Goal: Task Accomplishment & Management: Use online tool/utility

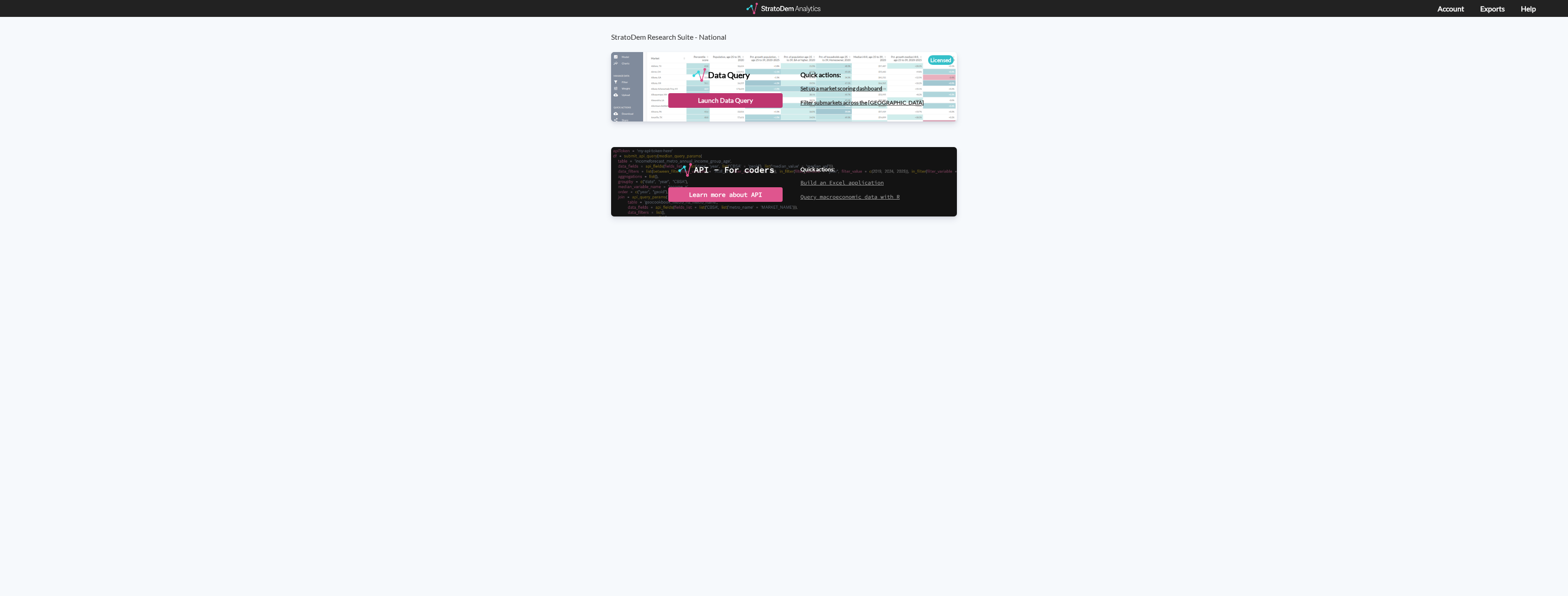
click at [729, 102] on div "Launch Data Query" at bounding box center [725, 100] width 115 height 15
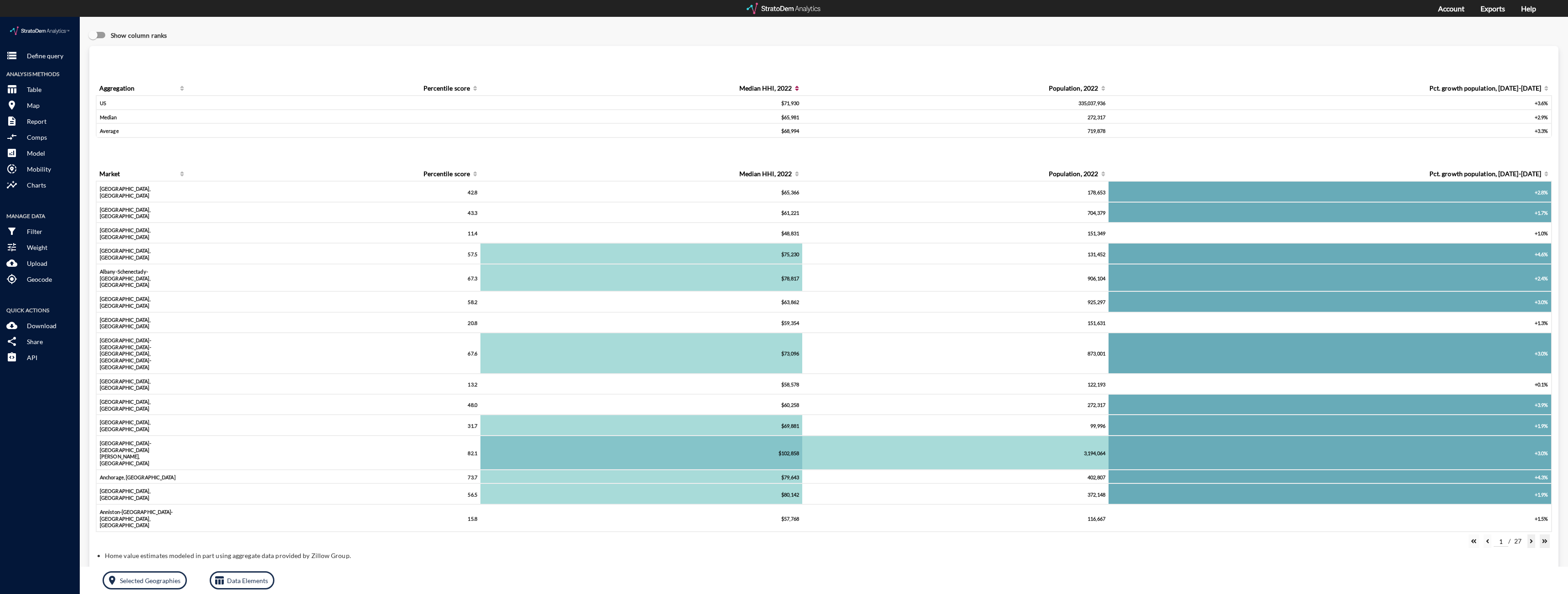
click icon
click p "Selected Geographies"
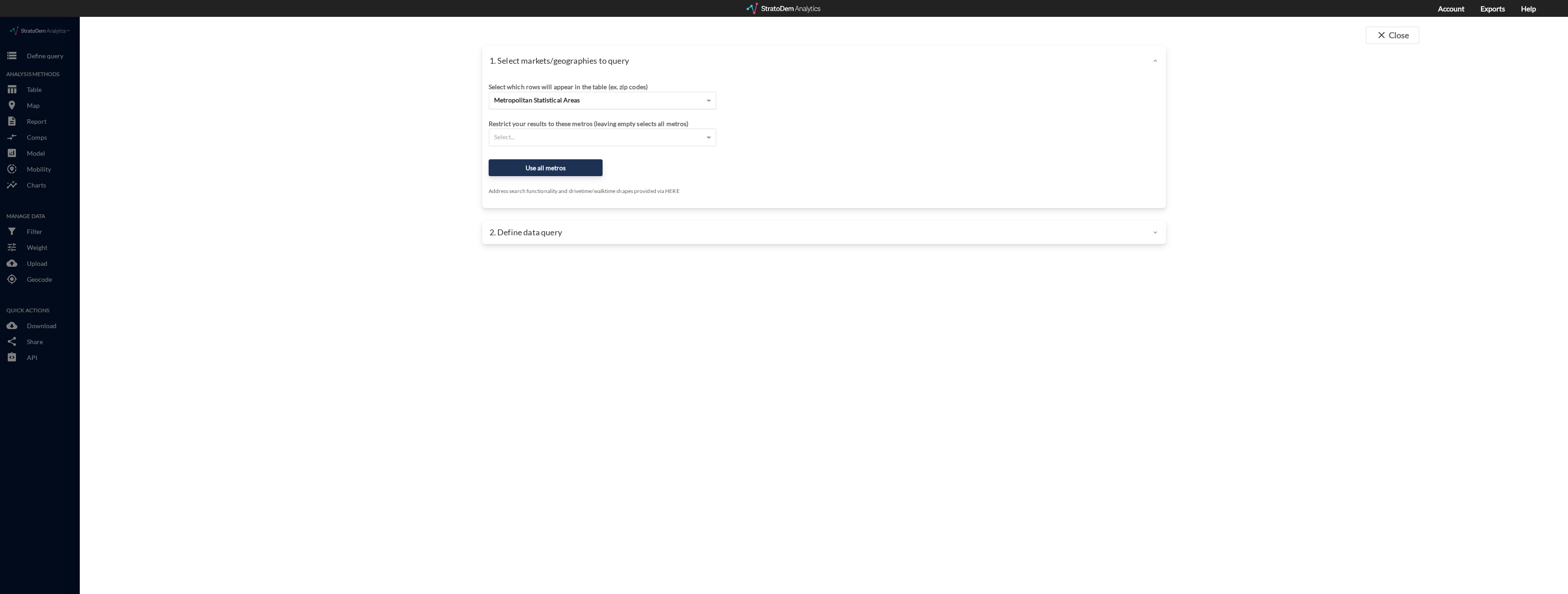
click div "Metropolitan Statistical Areas"
drag, startPoint x: 555, startPoint y: 103, endPoint x: 561, endPoint y: 103, distance: 6.0
click div "Site addresses"
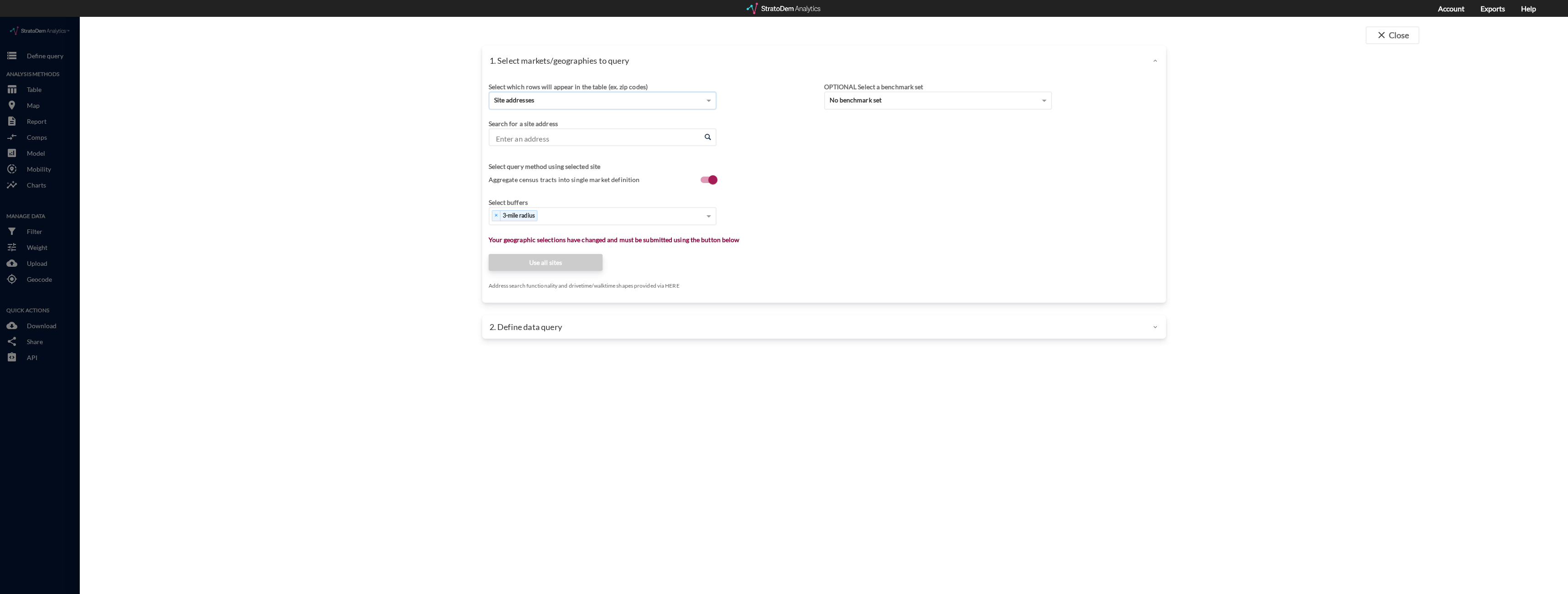
click input "Enter an address"
drag, startPoint x: 520, startPoint y: 124, endPoint x: 536, endPoint y: 120, distance: 16.5
click input "Enter an address"
paste input "2021 Lakeland Ave, Ronkonkoma, NY"
type input "2021 Lakeland Ave, Ronkonkoma, NY"
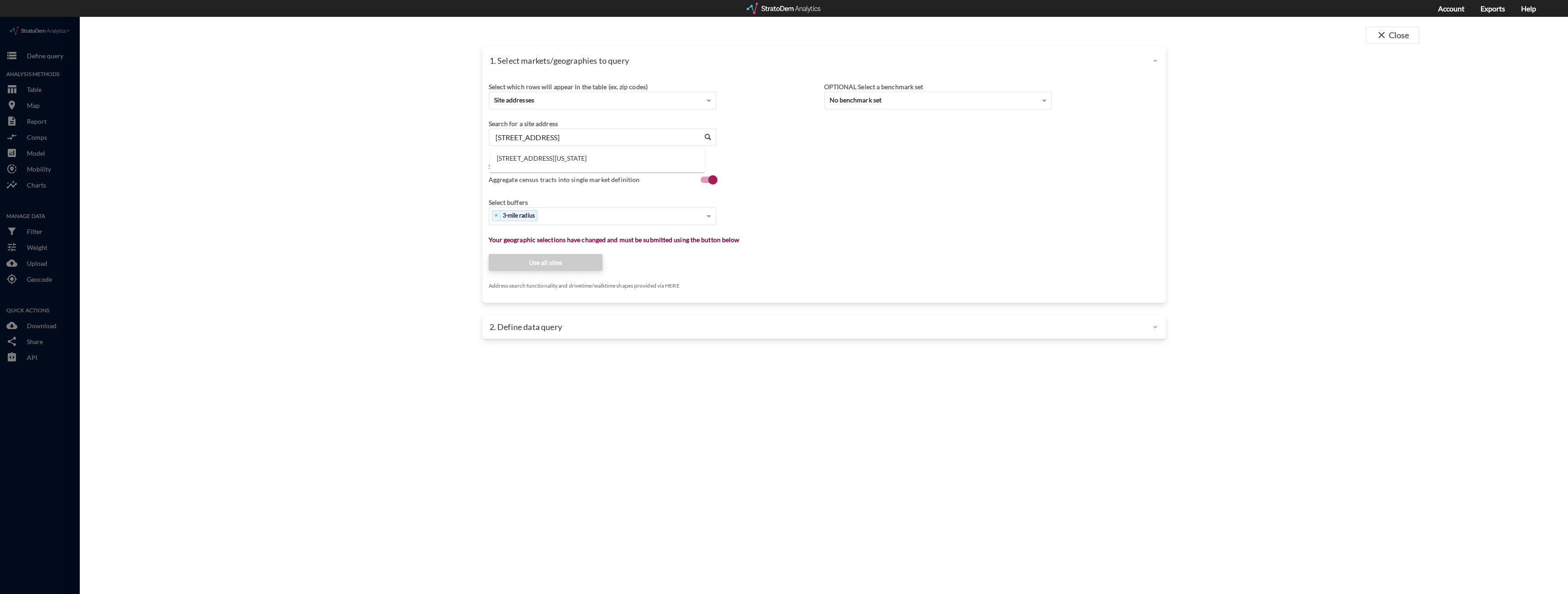
click div "Select which rows will appear in the table (ex. zip codes) Site addresses Selec…"
click input "Enter an address"
click li "2021 Lakeland Ave, Ronkonkoma, New York"
type input "2021 Lakeland Ave, Ronkonkoma, New York"
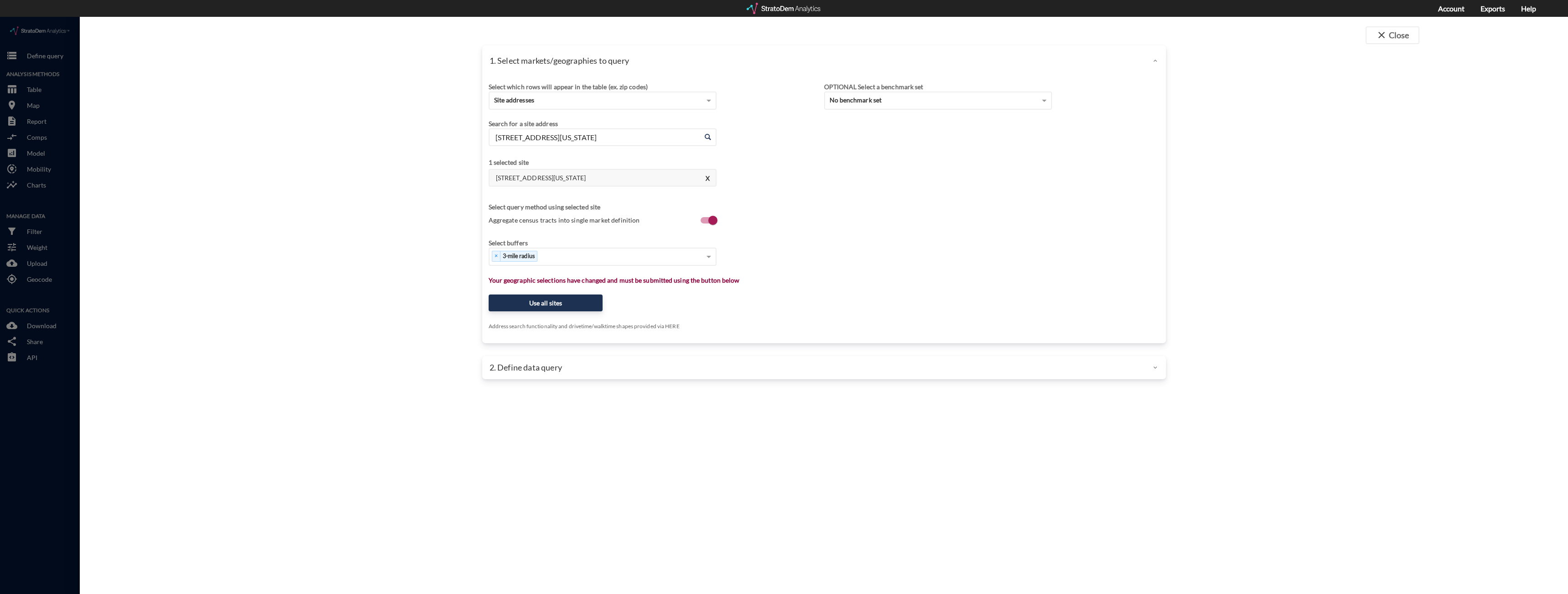
click div "Select which rows will appear in the table (ex. zip codes) Site addresses Selec…"
click button "Use all sites"
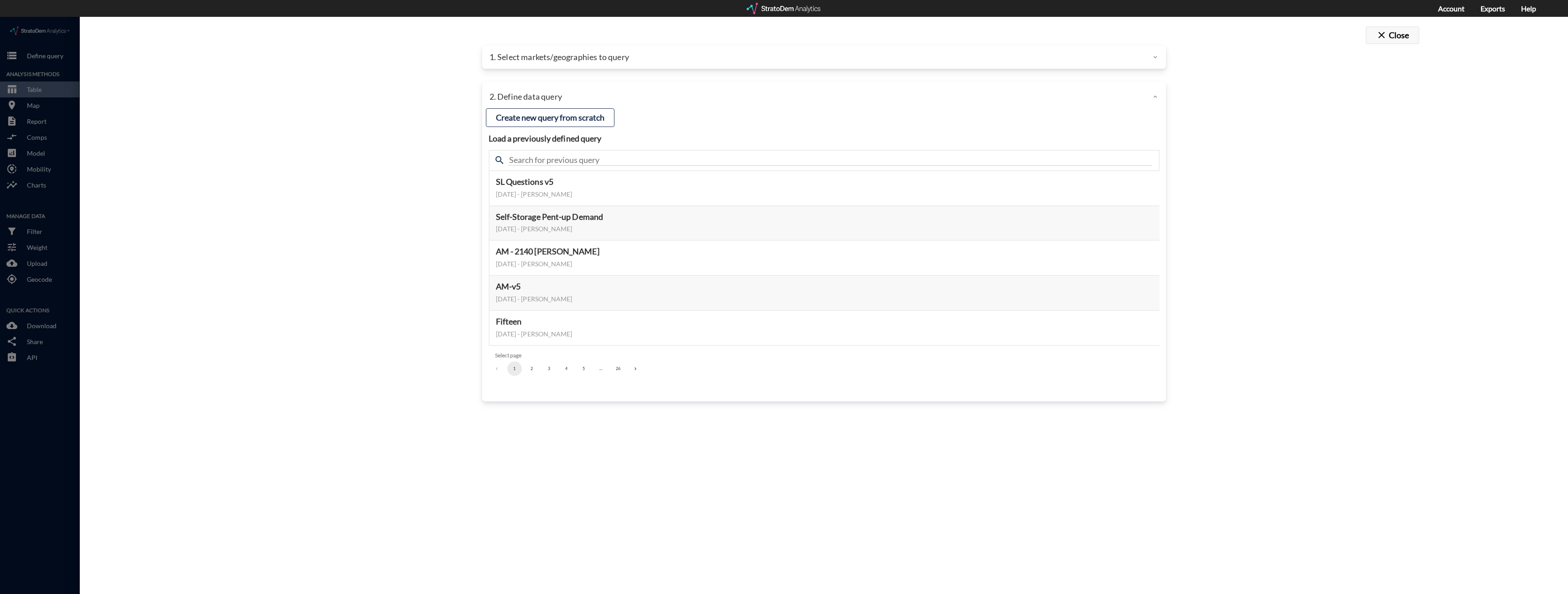
click span "close"
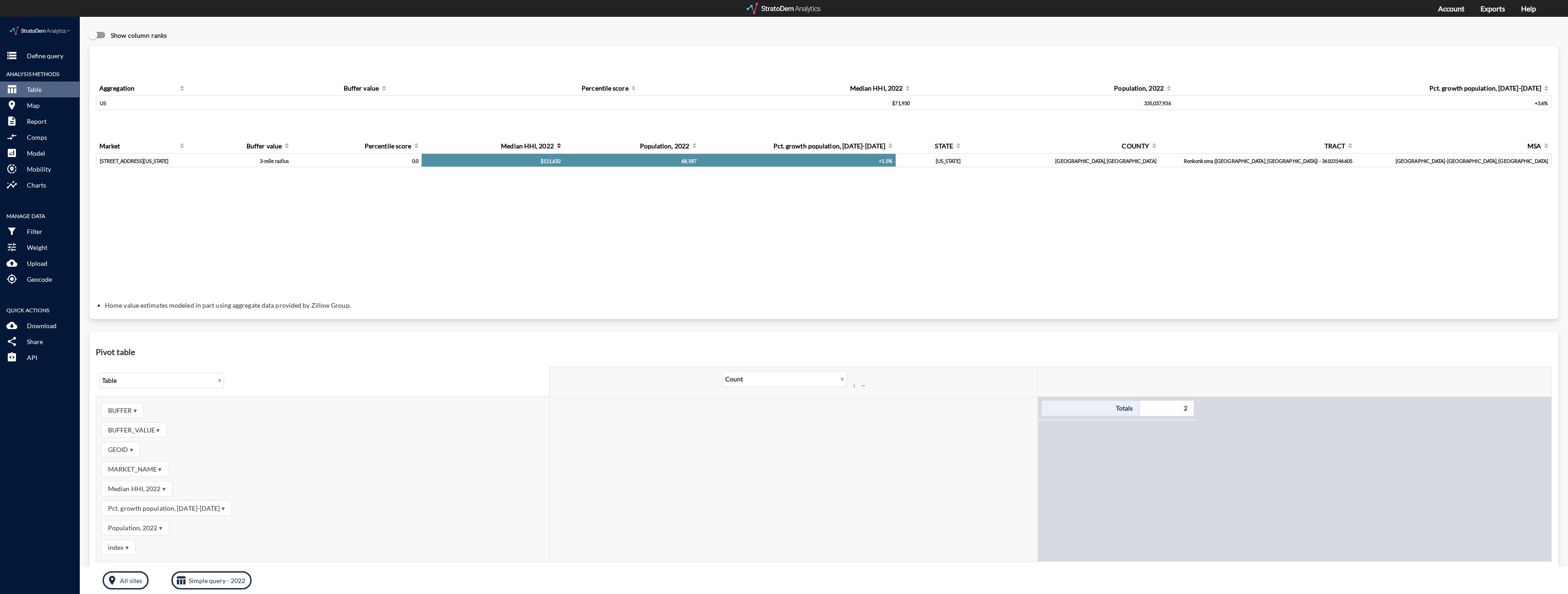
click icon
click th "Median HHI, 2022"
click icon
click div "$111,632"
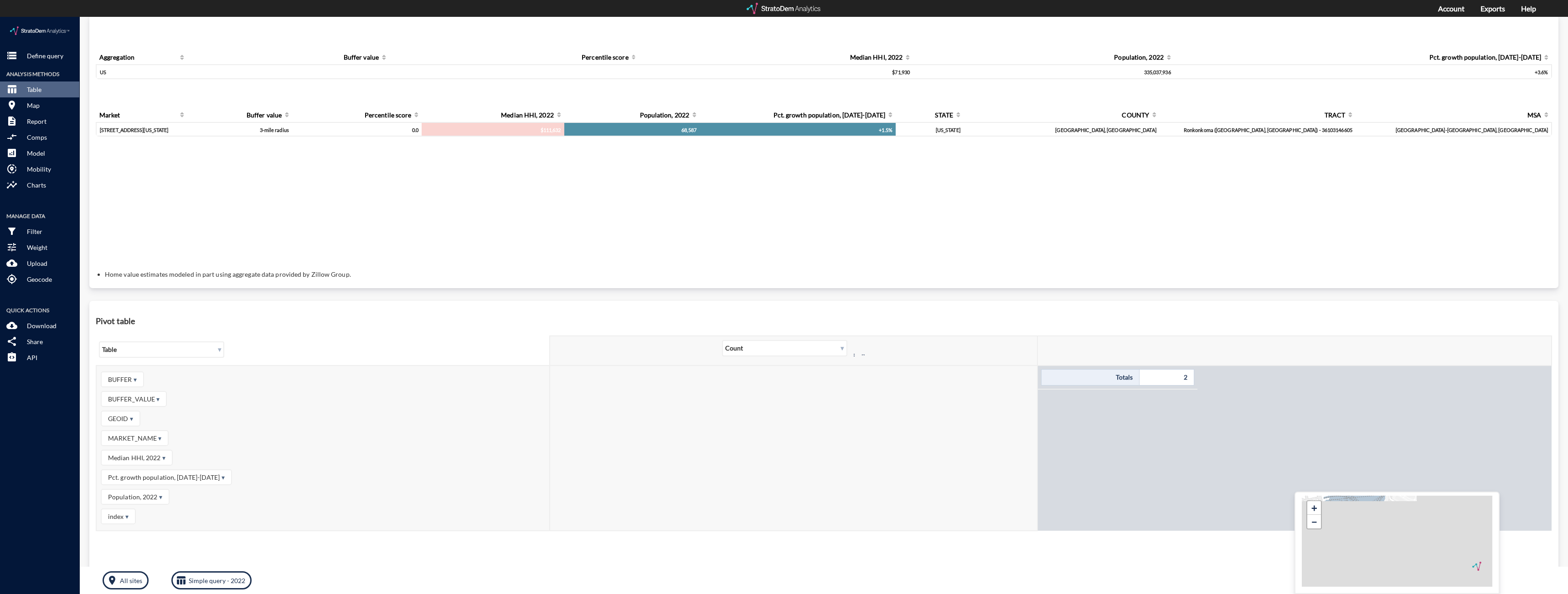
scroll to position [46, 0]
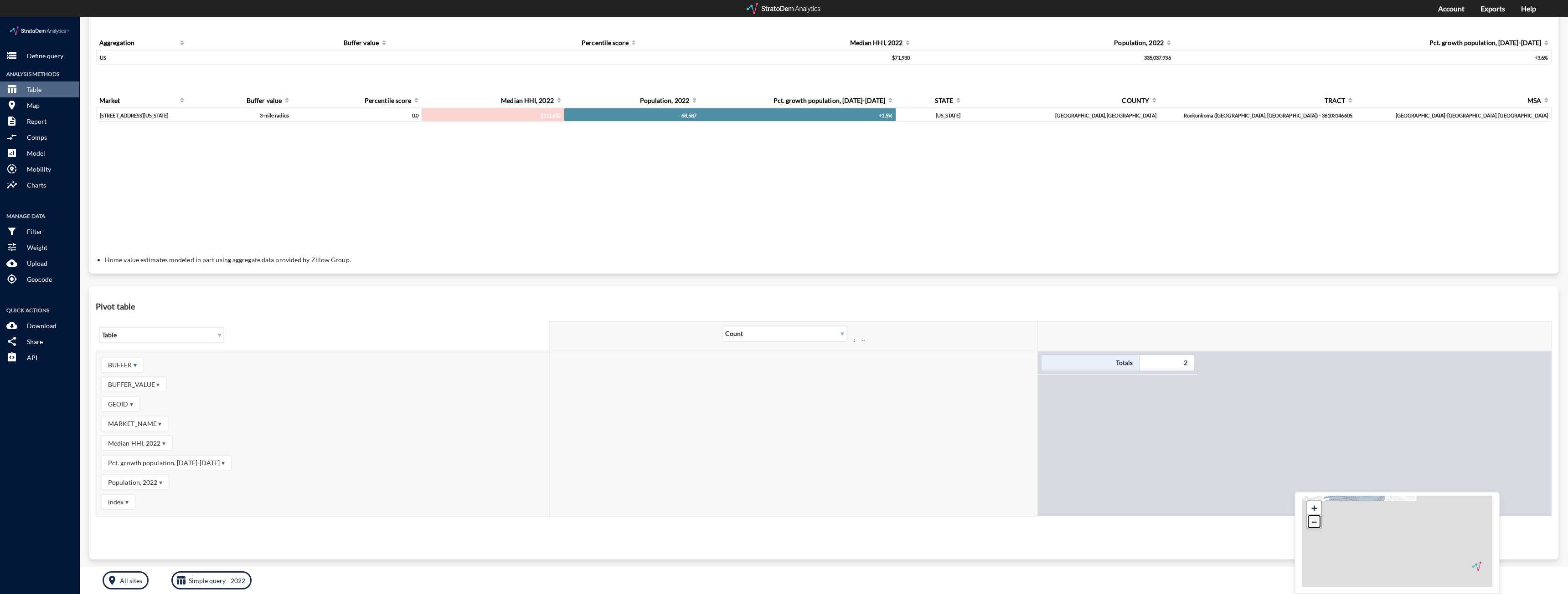
click link "−"
click link "+"
click link "−"
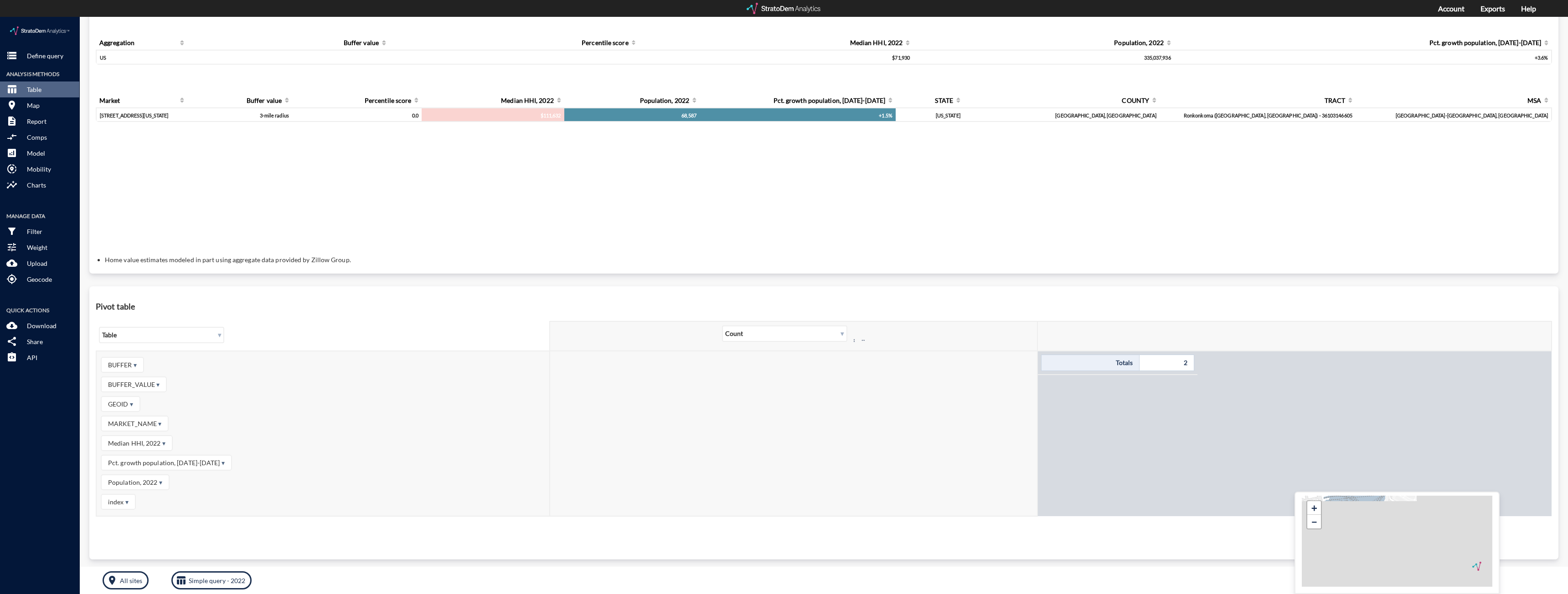
click div "Query progress Aggregation Buffer value Percentile score Median HHI, 2022 Popul…"
click td "$111,632"
click div "+ − © StratoDem Analytics, LLC. All rights reserved. Leaflet | OpenStreetMap Le…"
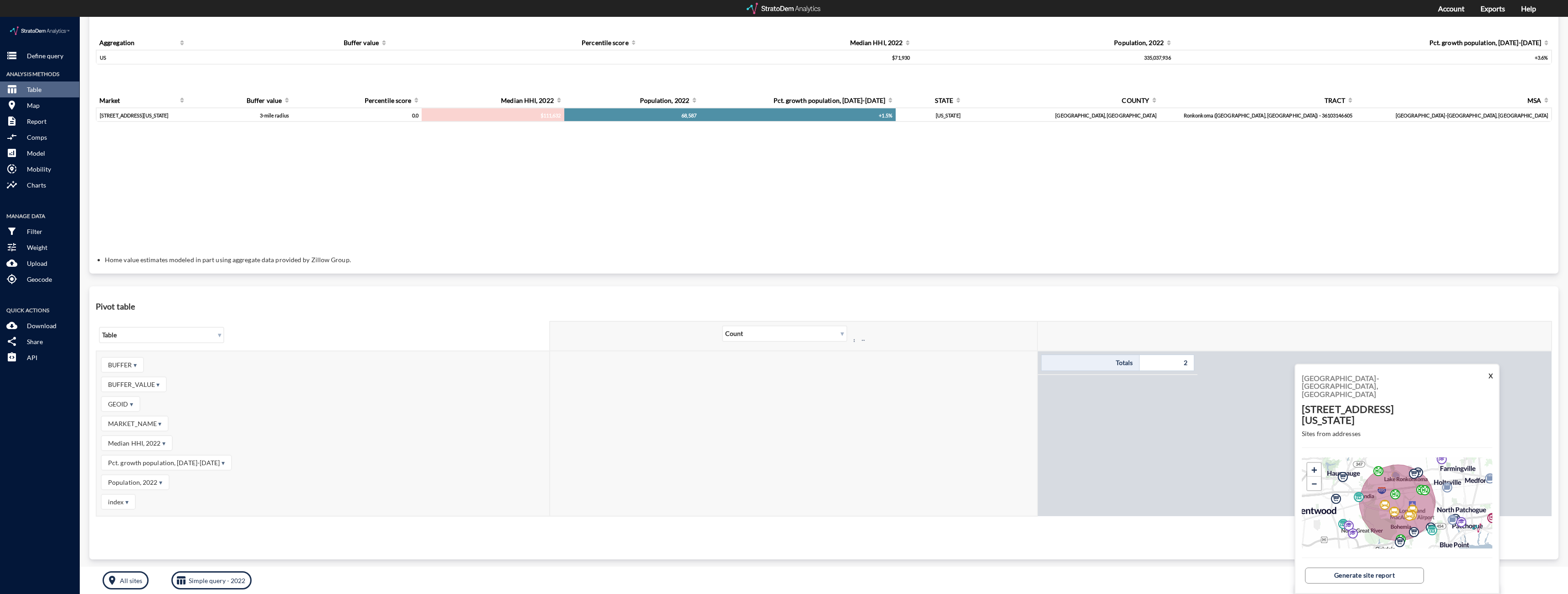
scroll to position [55, 0]
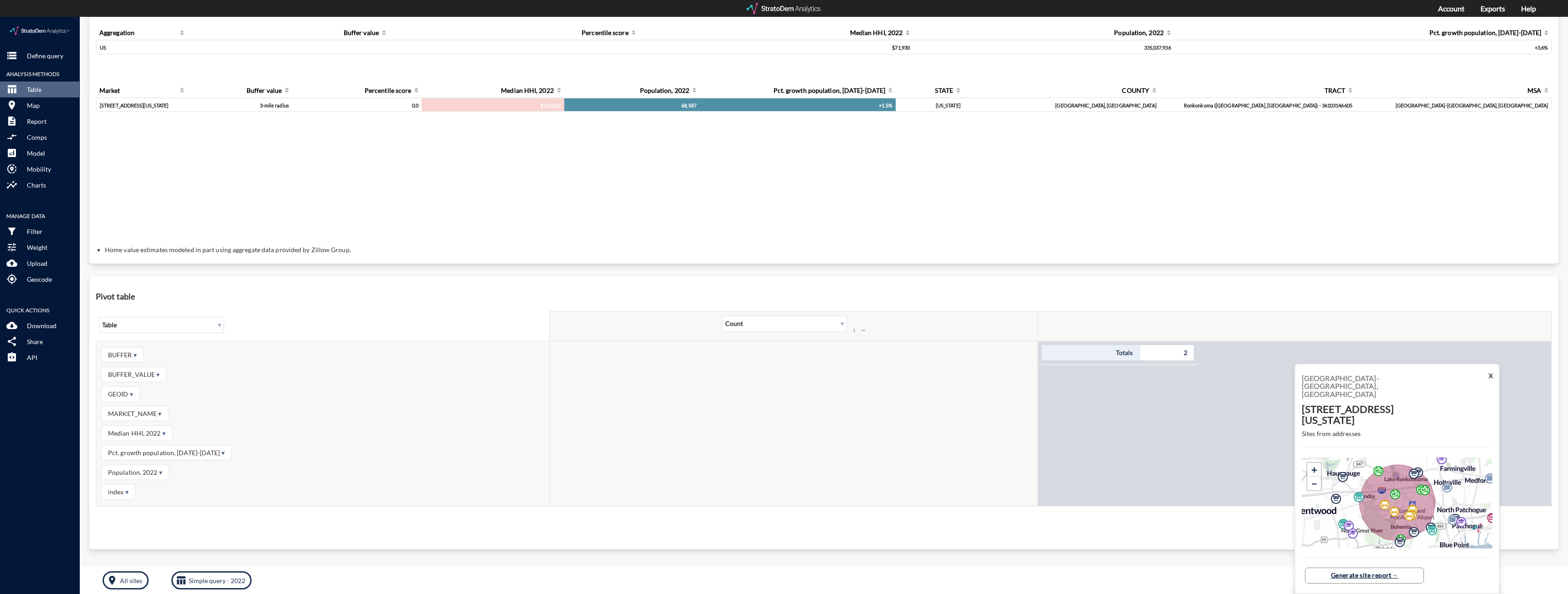
click link "Generate site report"
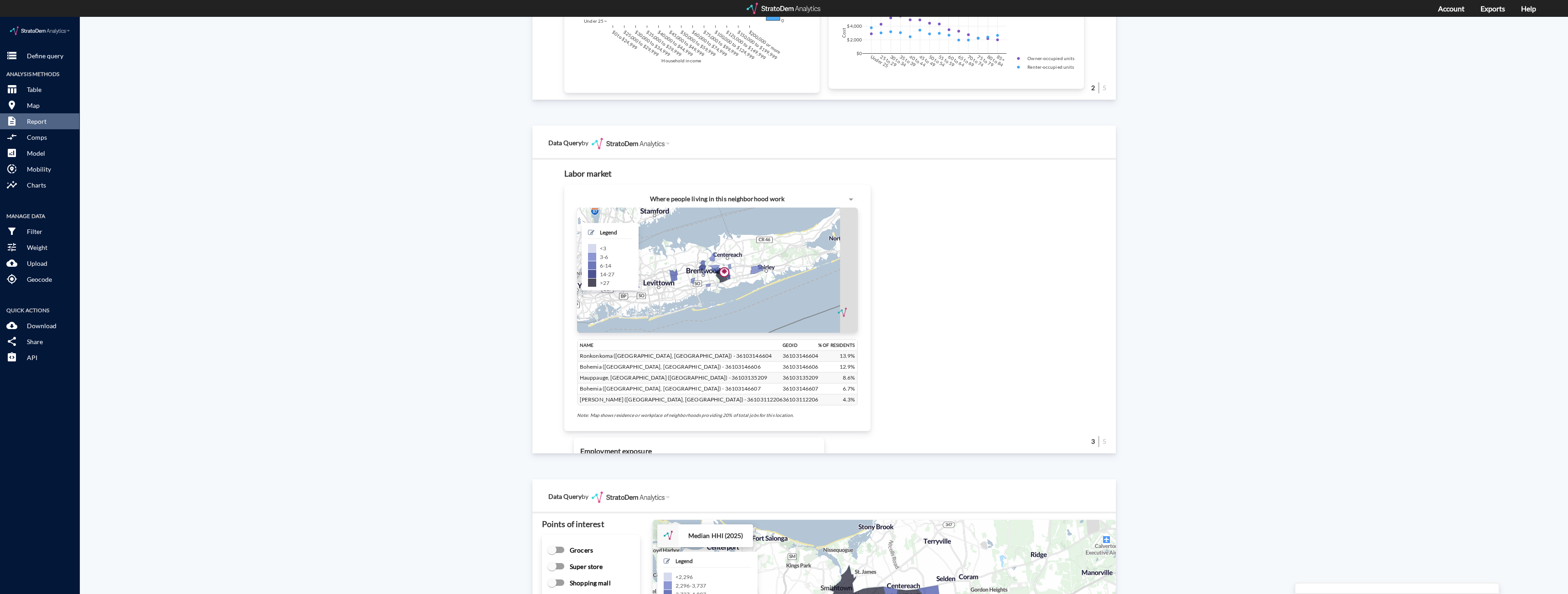
scroll to position [820, 0]
